Goal: Use online tool/utility: Use online tool/utility

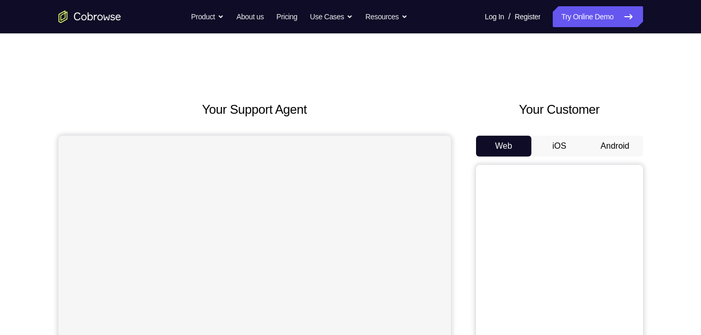
click at [615, 137] on button "Android" at bounding box center [615, 146] width 56 height 21
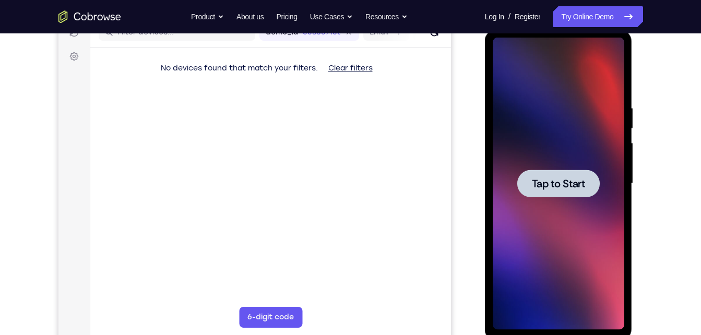
click at [568, 184] on span "Tap to Start" at bounding box center [558, 183] width 53 height 10
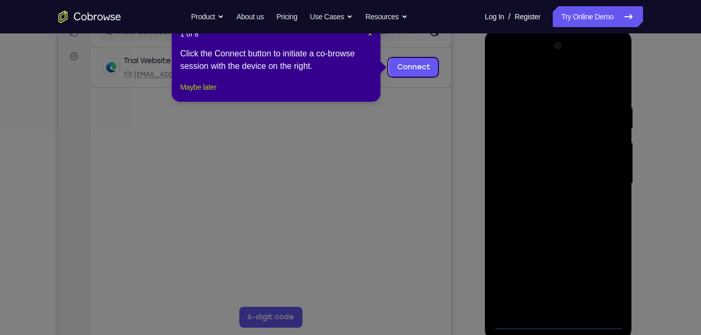
click at [212, 93] on button "Maybe later" at bounding box center [198, 87] width 36 height 13
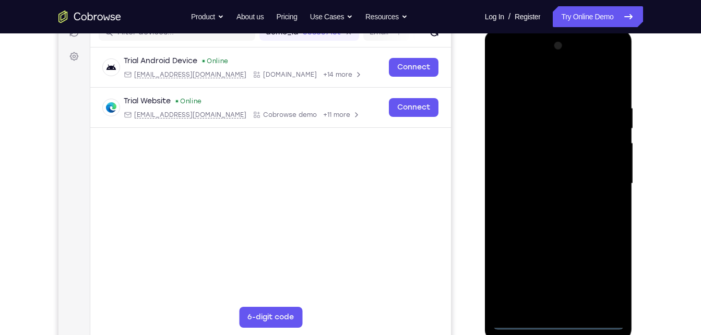
click at [553, 317] on div at bounding box center [557, 184] width 131 height 292
click at [560, 318] on div at bounding box center [557, 184] width 131 height 292
click at [557, 323] on div at bounding box center [557, 184] width 131 height 292
click at [599, 279] on div at bounding box center [557, 184] width 131 height 292
drag, startPoint x: 504, startPoint y: 69, endPoint x: 509, endPoint y: 61, distance: 9.6
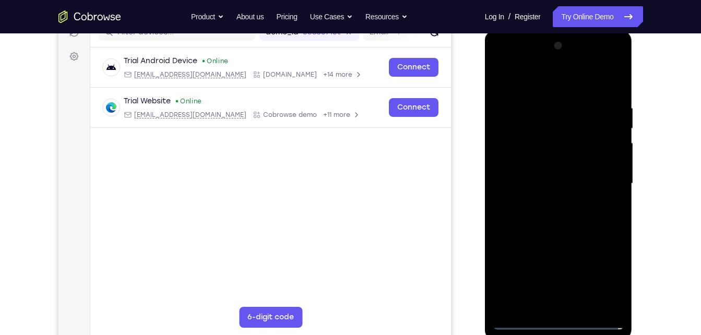
click at [509, 61] on div at bounding box center [557, 184] width 131 height 292
click at [602, 182] on div at bounding box center [557, 184] width 131 height 292
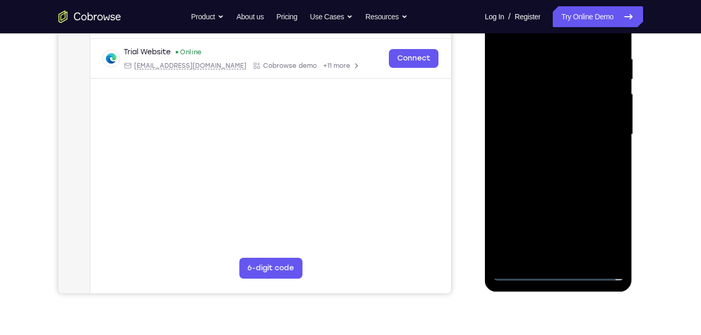
scroll to position [192, 0]
click at [546, 259] on div at bounding box center [557, 134] width 131 height 292
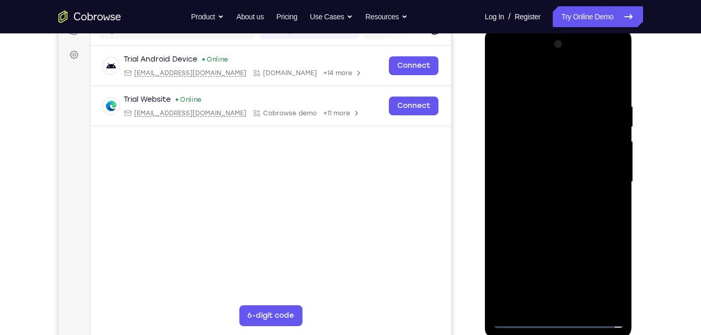
scroll to position [144, 0]
click at [519, 321] on div at bounding box center [557, 183] width 131 height 292
click at [572, 310] on div at bounding box center [557, 183] width 131 height 292
click at [573, 303] on div at bounding box center [557, 183] width 131 height 292
click at [546, 174] on div at bounding box center [557, 183] width 131 height 292
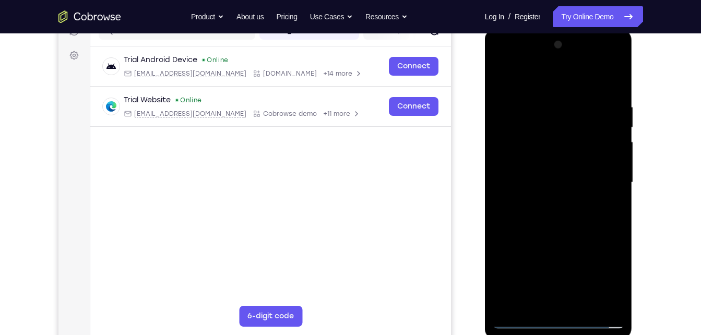
click at [546, 174] on div at bounding box center [557, 183] width 131 height 292
click at [542, 159] on div at bounding box center [557, 183] width 131 height 292
click at [539, 178] on div at bounding box center [557, 183] width 131 height 292
click at [567, 222] on div at bounding box center [557, 183] width 131 height 292
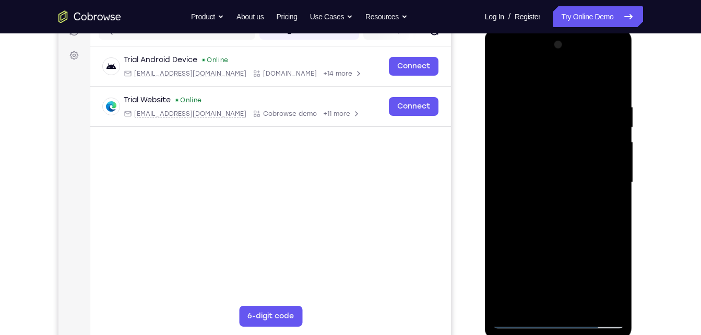
click at [606, 84] on div at bounding box center [557, 183] width 131 height 292
click at [589, 307] on div at bounding box center [557, 183] width 131 height 292
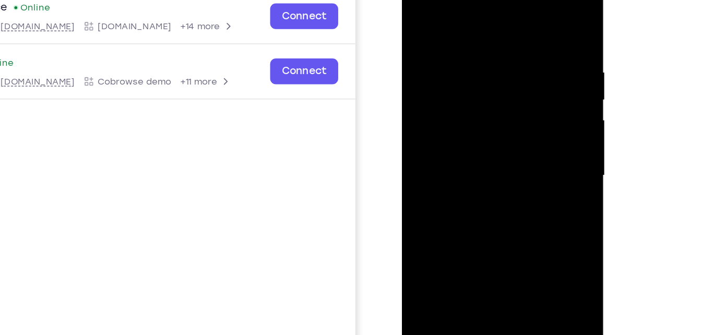
click at [484, 174] on div at bounding box center [475, 119] width 131 height 292
click at [483, 113] on div at bounding box center [475, 119] width 131 height 292
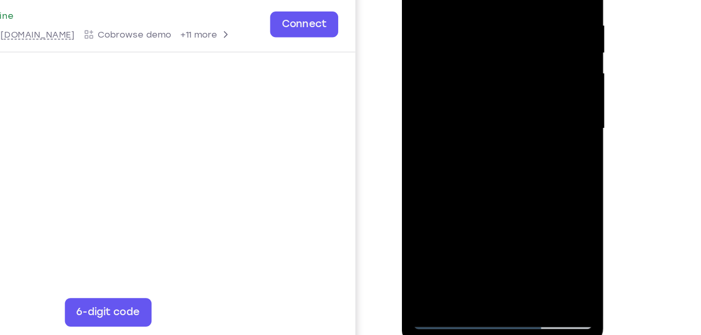
click at [529, 99] on div at bounding box center [475, 72] width 131 height 292
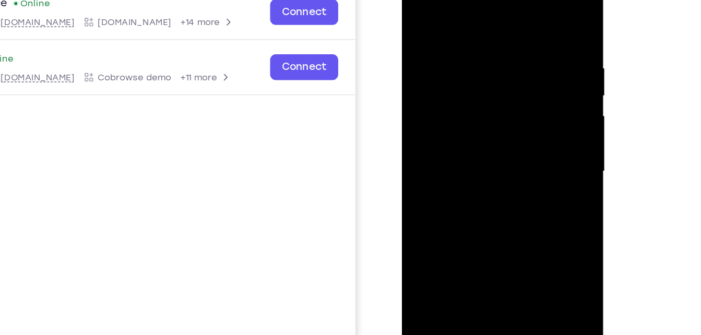
click at [416, 7] on div at bounding box center [475, 115] width 131 height 292
click at [449, 131] on div at bounding box center [475, 115] width 131 height 292
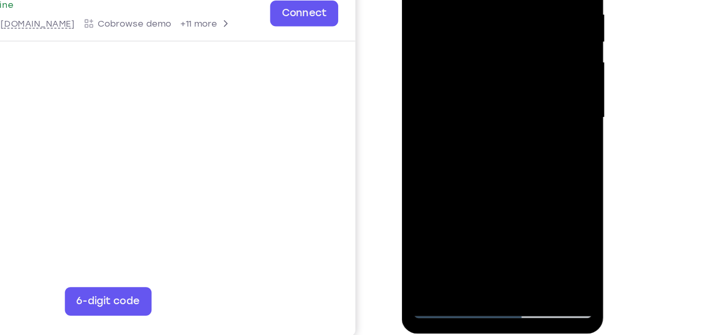
drag, startPoint x: 478, startPoint y: 71, endPoint x: 465, endPoint y: 131, distance: 61.4
click at [465, 131] on div at bounding box center [475, 61] width 131 height 292
click at [473, 74] on div at bounding box center [475, 61] width 131 height 292
click at [425, 155] on div at bounding box center [475, 61] width 131 height 292
drag, startPoint x: 465, startPoint y: 112, endPoint x: 444, endPoint y: 39, distance: 76.0
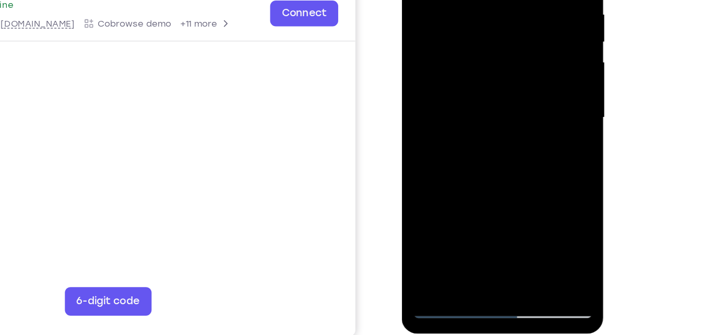
click at [444, 39] on div at bounding box center [475, 61] width 131 height 292
click at [463, 105] on div at bounding box center [475, 61] width 131 height 292
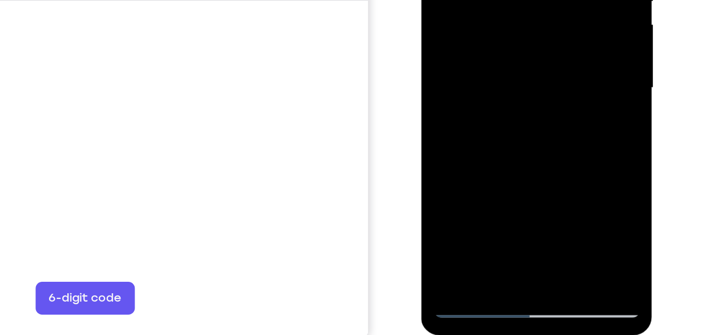
scroll to position [148, 0]
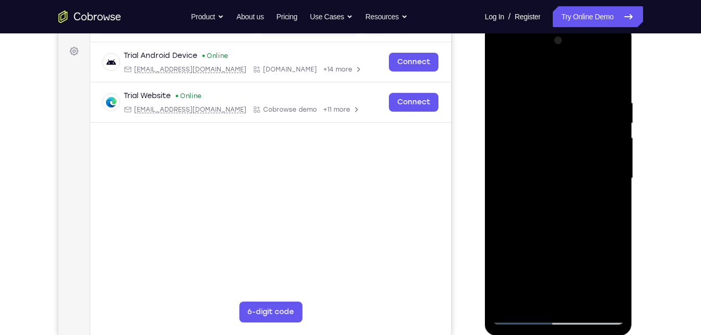
click at [502, 69] on div at bounding box center [557, 178] width 131 height 292
drag, startPoint x: 588, startPoint y: 202, endPoint x: 594, endPoint y: 155, distance: 47.4
click at [594, 155] on div at bounding box center [557, 178] width 131 height 292
click at [539, 253] on div at bounding box center [557, 178] width 131 height 292
click at [531, 292] on div at bounding box center [557, 178] width 131 height 292
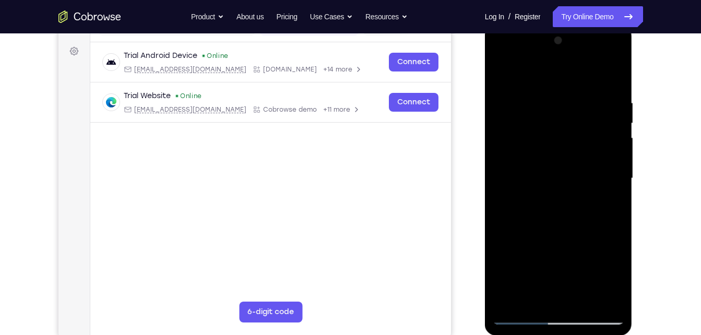
click at [609, 200] on div at bounding box center [557, 178] width 131 height 292
click at [513, 61] on div at bounding box center [557, 178] width 131 height 292
click at [614, 54] on div at bounding box center [557, 178] width 131 height 292
click at [499, 52] on div at bounding box center [557, 178] width 131 height 292
click at [503, 78] on div at bounding box center [557, 178] width 131 height 292
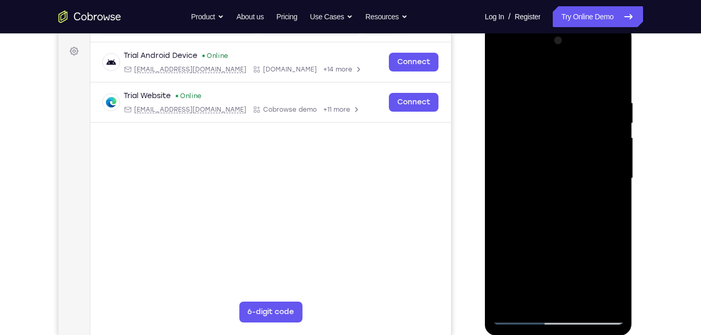
click at [606, 171] on div at bounding box center [557, 178] width 131 height 292
click at [553, 101] on div at bounding box center [557, 178] width 131 height 292
click at [593, 73] on div at bounding box center [557, 178] width 131 height 292
click at [586, 78] on div at bounding box center [557, 178] width 131 height 292
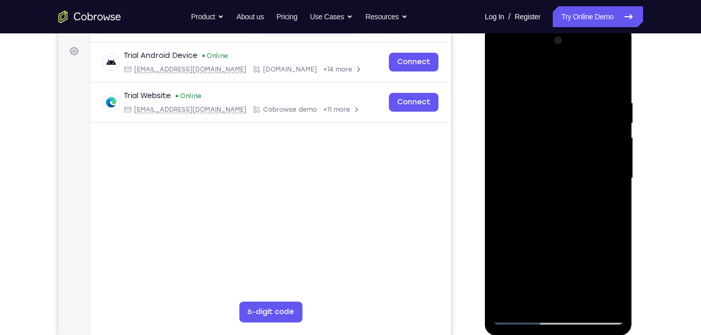
click at [599, 300] on div at bounding box center [557, 178] width 131 height 292
click at [511, 76] on div at bounding box center [557, 178] width 131 height 292
click at [578, 103] on div at bounding box center [557, 178] width 131 height 292
click at [578, 115] on div at bounding box center [557, 178] width 131 height 292
click at [581, 110] on div at bounding box center [557, 178] width 131 height 292
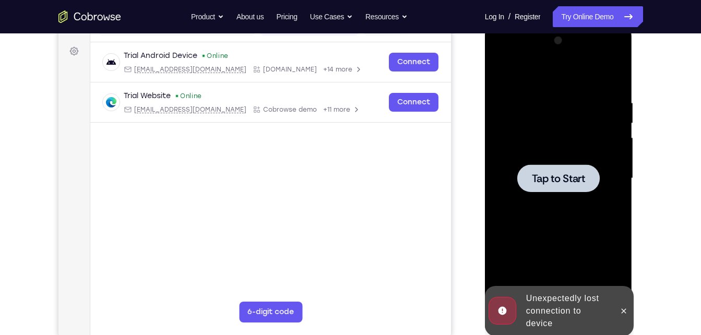
scroll to position [164, 0]
